Goal: Transaction & Acquisition: Purchase product/service

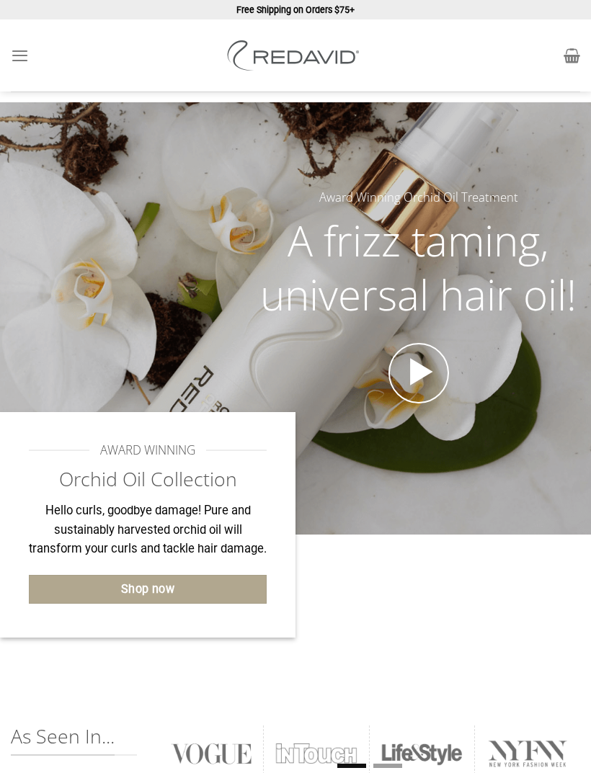
click at [27, 55] on icon "Menu" at bounding box center [20, 56] width 18 height 22
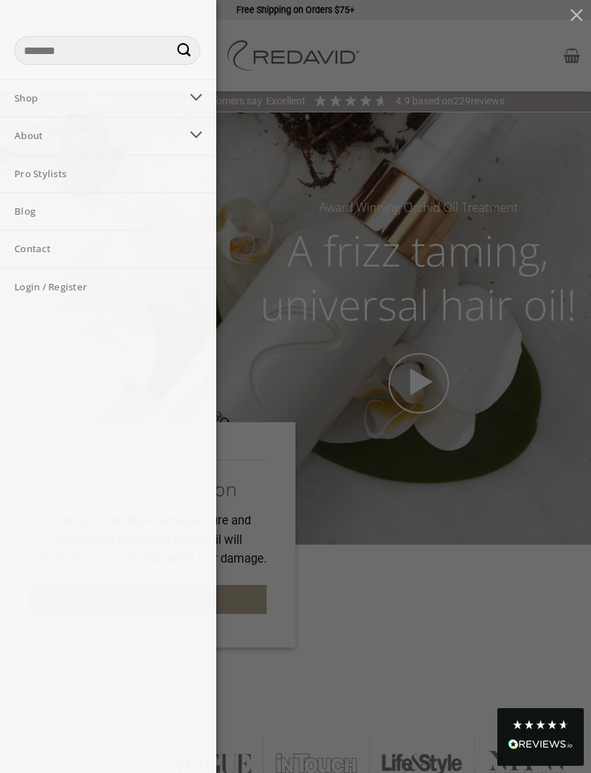
click at [192, 130] on icon "Toggle" at bounding box center [197, 134] width 14 height 25
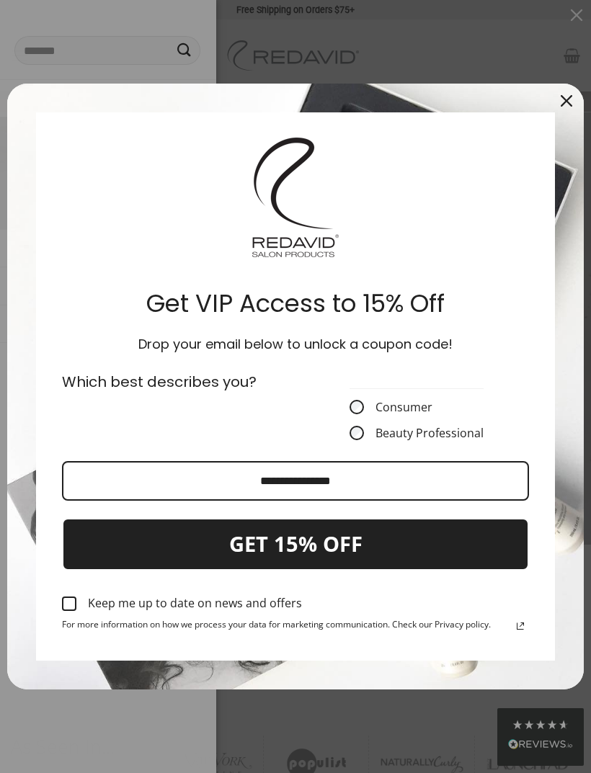
click at [556, 107] on button "Close" at bounding box center [566, 101] width 35 height 35
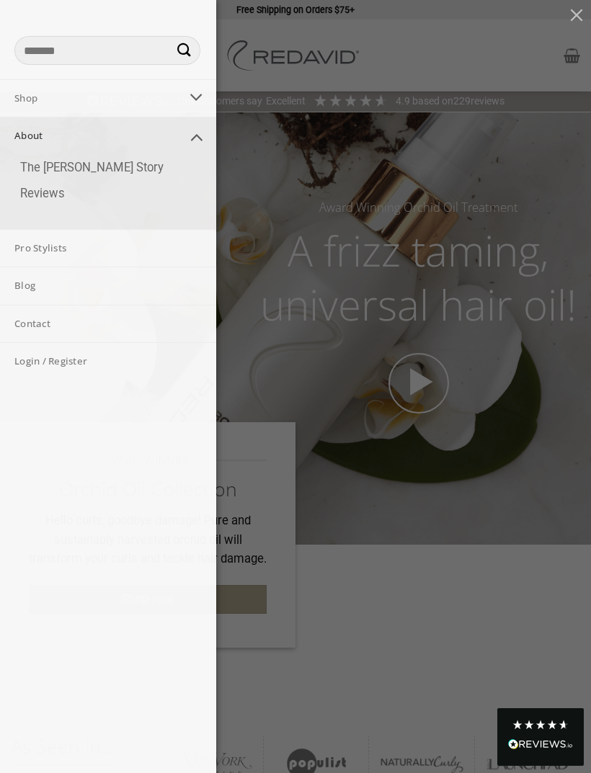
click at [196, 92] on icon "Toggle" at bounding box center [197, 97] width 14 height 25
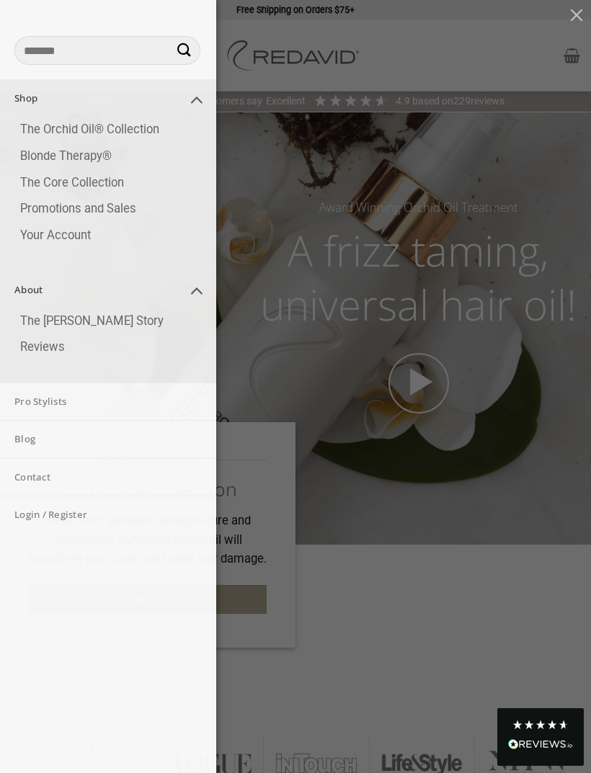
click at [57, 122] on link "The Orchid Oil® Collection" at bounding box center [111, 130] width 210 height 27
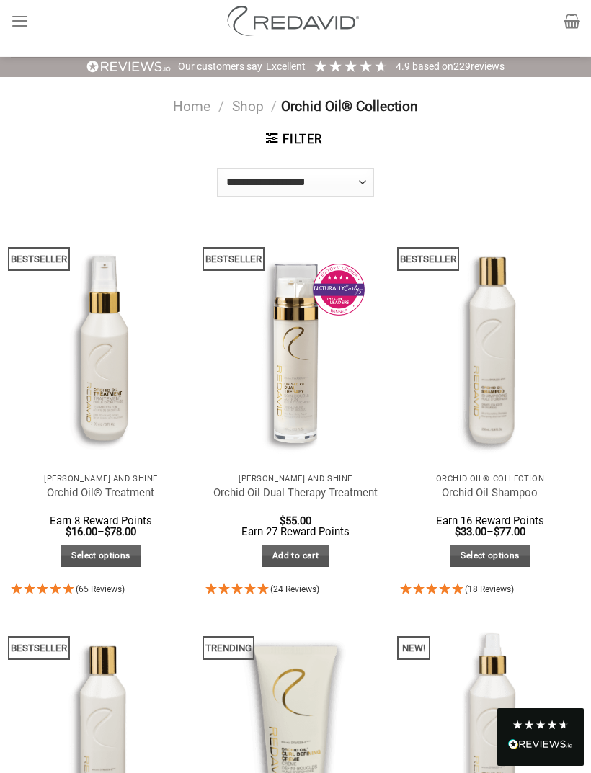
scroll to position [34, 0]
click at [519, 318] on img "Orchid Oil Shampoo" at bounding box center [490, 346] width 198 height 264
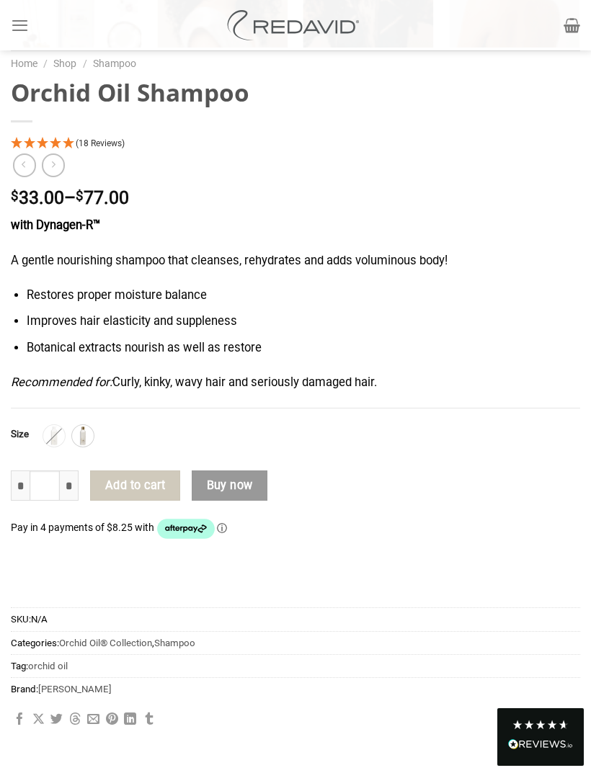
scroll to position [1046, 0]
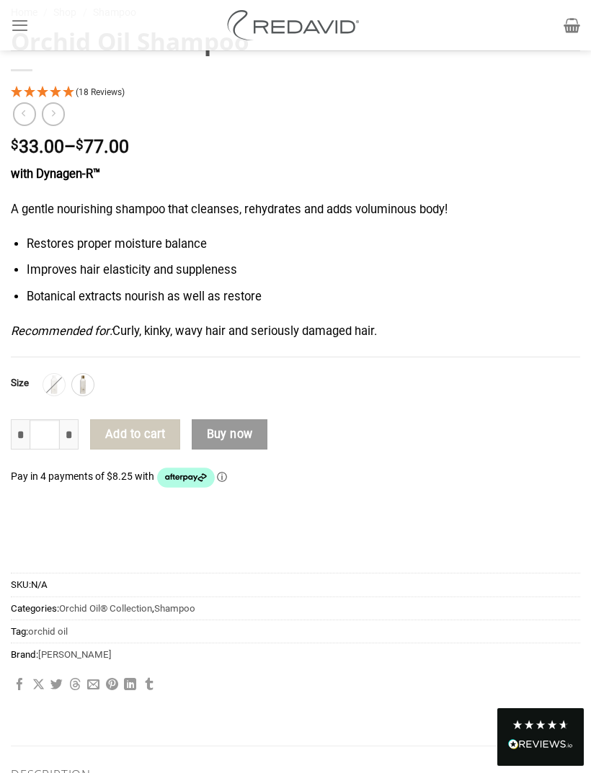
click at [535, 262] on li "Improves hair elasticity and suppleness" at bounding box center [303, 270] width 553 height 19
click at [86, 383] on img at bounding box center [82, 384] width 19 height 19
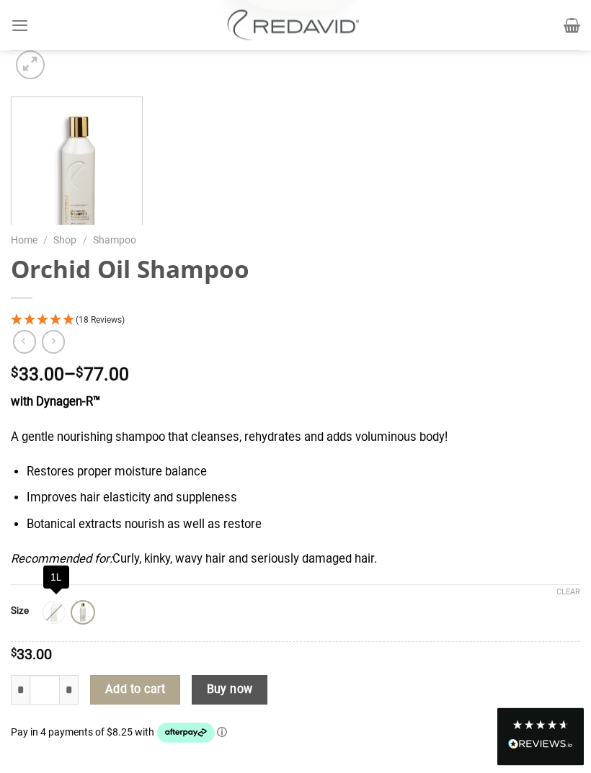
scroll to position [818, 0]
click at [53, 608] on img at bounding box center [54, 612] width 19 height 19
click at [51, 610] on img at bounding box center [54, 612] width 19 height 19
click at [57, 617] on img at bounding box center [54, 612] width 19 height 19
click at [58, 614] on img at bounding box center [54, 612] width 19 height 19
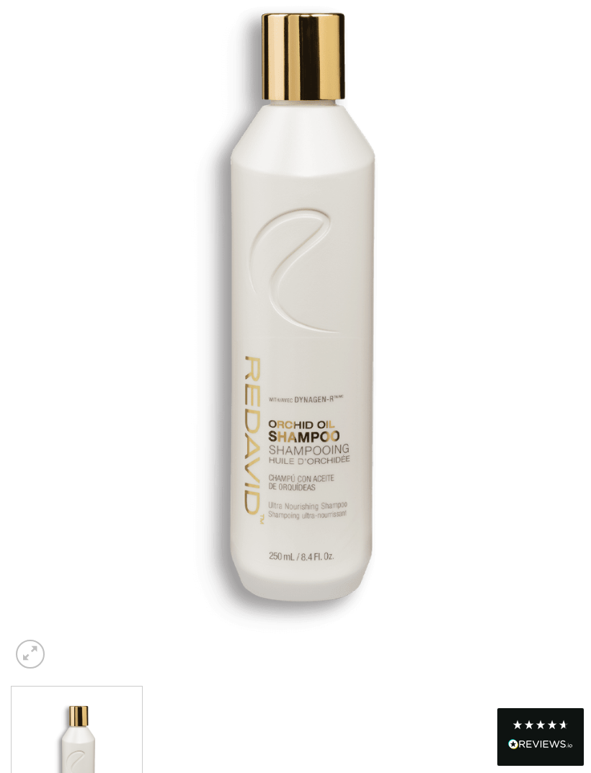
scroll to position [159, 0]
